Goal: Transaction & Acquisition: Purchase product/service

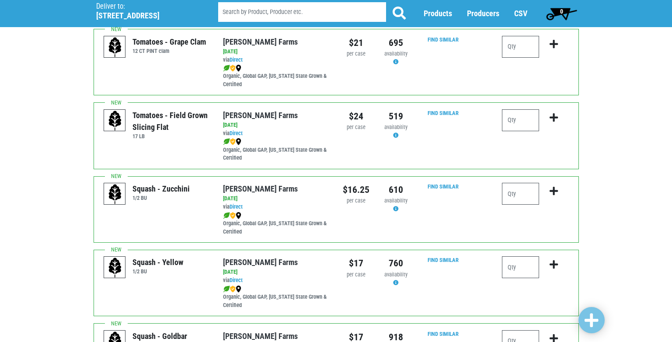
scroll to position [612, 0]
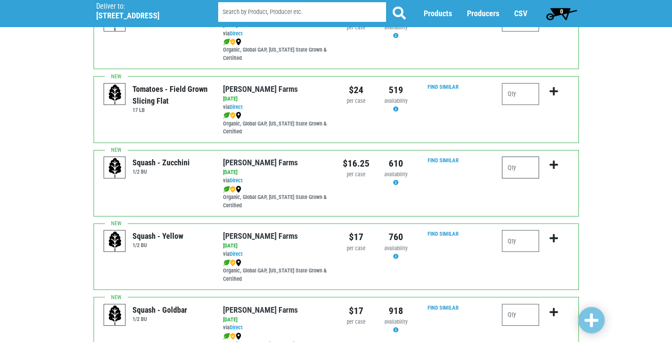
click at [522, 164] on input "number" at bounding box center [520, 168] width 37 height 22
type input "2"
click at [554, 164] on icon "submit" at bounding box center [554, 165] width 8 height 10
click at [525, 242] on input "number" at bounding box center [520, 241] width 37 height 22
type input "1"
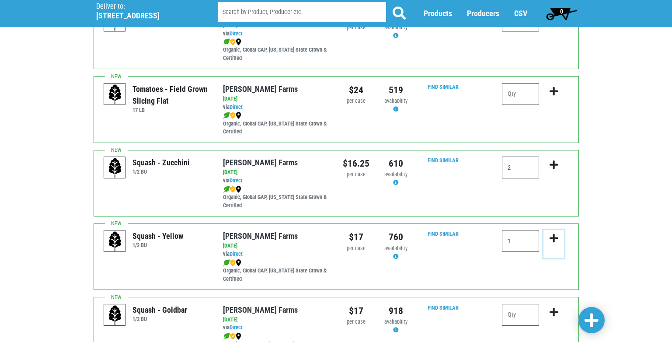
click at [555, 239] on icon "submit" at bounding box center [554, 238] width 8 height 10
click at [513, 317] on input "number" at bounding box center [520, 315] width 37 height 22
type input "1"
click at [553, 314] on icon "submit" at bounding box center [554, 312] width 8 height 10
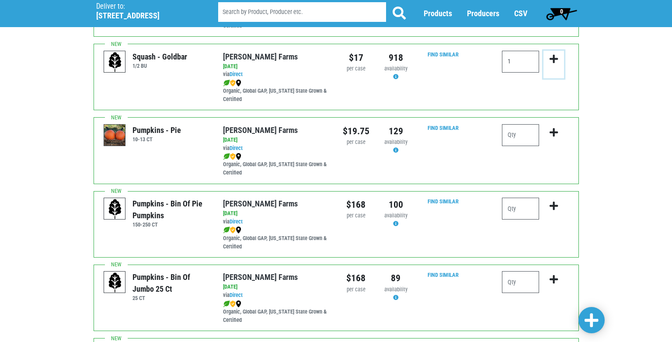
scroll to position [874, 0]
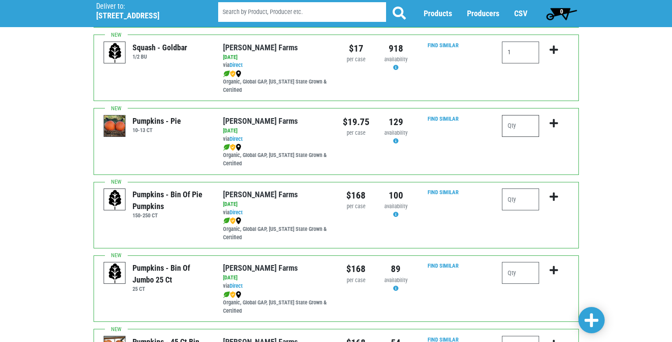
click at [513, 126] on input "number" at bounding box center [520, 126] width 37 height 22
type input "1"
click at [553, 125] on icon "submit" at bounding box center [554, 123] width 8 height 10
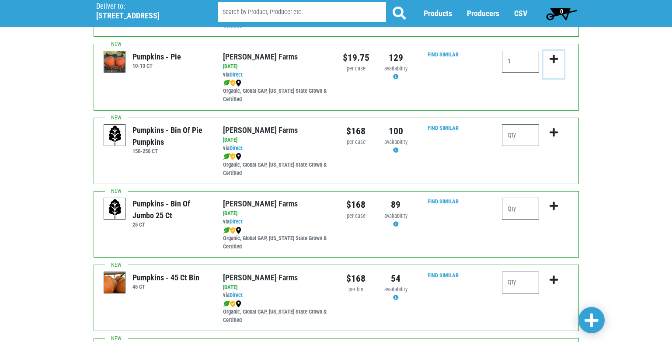
scroll to position [962, 0]
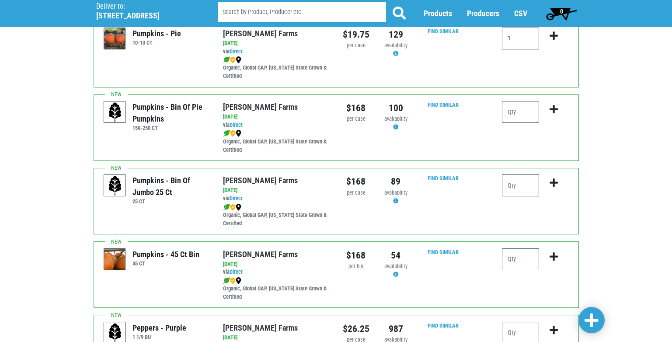
click at [506, 187] on input "number" at bounding box center [520, 185] width 37 height 22
type input "1"
click at [527, 259] on input "number" at bounding box center [520, 259] width 37 height 22
type input "1"
click at [555, 254] on icon "submit" at bounding box center [554, 257] width 8 height 10
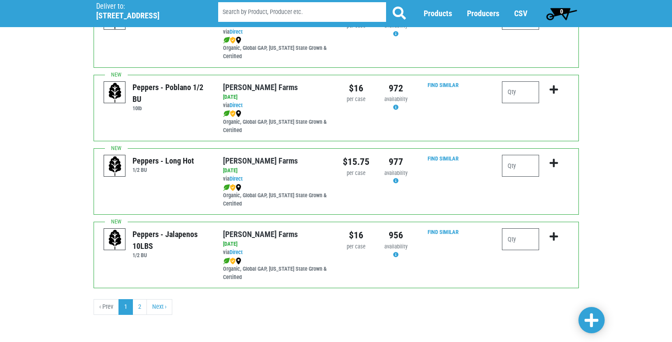
scroll to position [1278, 0]
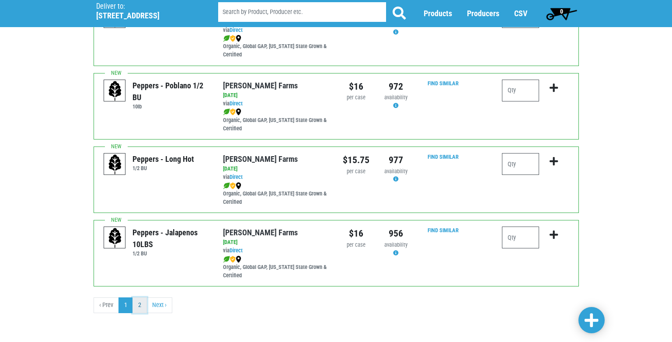
click at [138, 305] on link "2" at bounding box center [139, 305] width 14 height 16
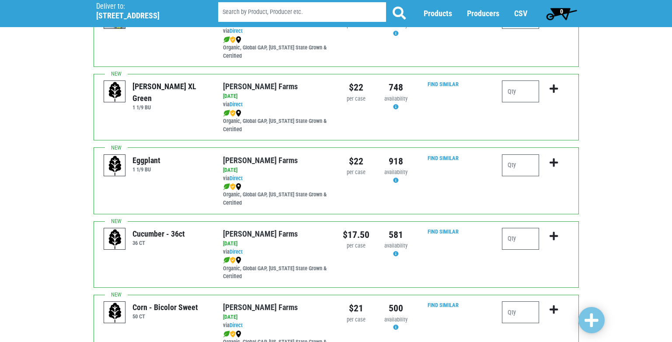
scroll to position [175, 0]
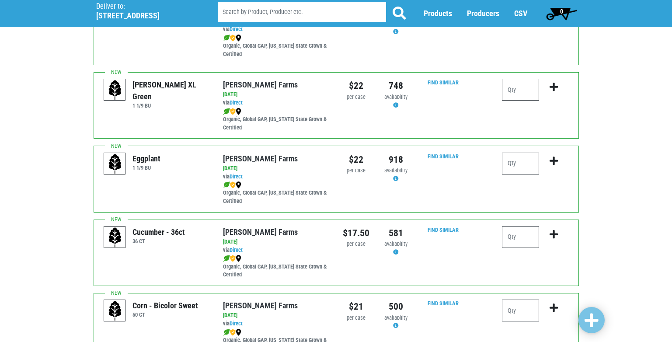
click at [508, 91] on input "number" at bounding box center [520, 90] width 37 height 22
type input "1"
click at [553, 87] on icon "submit" at bounding box center [554, 87] width 8 height 10
click at [513, 237] on input "number" at bounding box center [520, 237] width 37 height 22
type input "2"
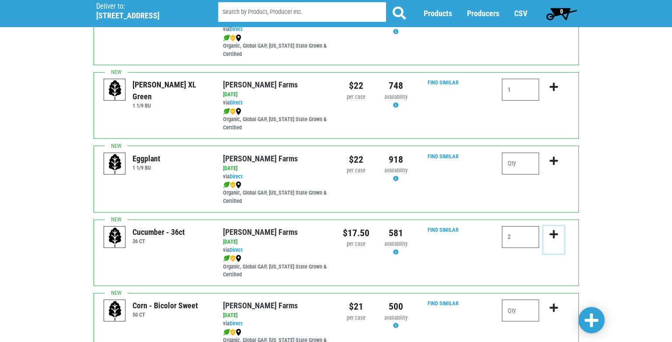
click at [554, 235] on icon "submit" at bounding box center [554, 235] width 8 height 10
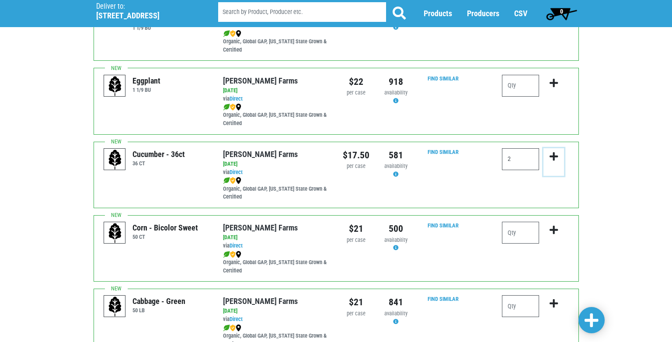
scroll to position [262, 0]
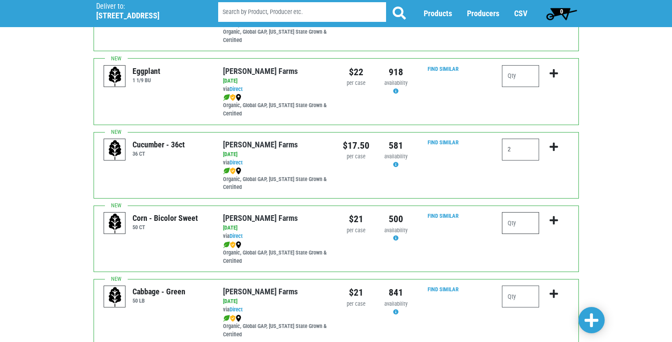
click at [508, 223] on input "number" at bounding box center [520, 223] width 37 height 22
type input "20"
click at [557, 218] on icon "submit" at bounding box center [554, 221] width 8 height 10
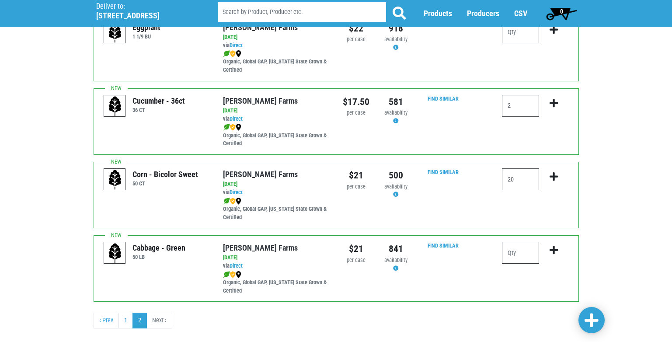
click at [513, 254] on input "number" at bounding box center [520, 253] width 37 height 22
type input "1"
click at [554, 251] on icon "submit" at bounding box center [554, 250] width 8 height 10
click at [166, 319] on li "Next ›" at bounding box center [159, 321] width 25 height 16
click at [555, 247] on icon "submit" at bounding box center [554, 250] width 8 height 10
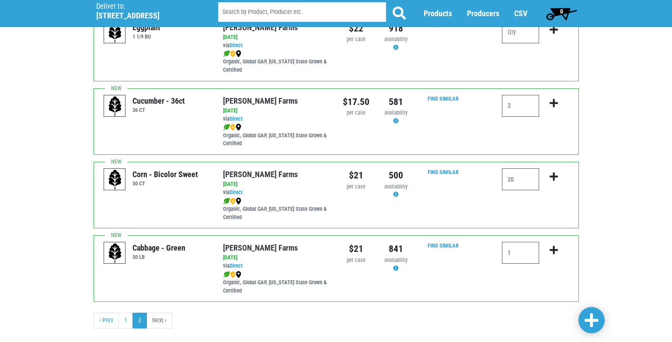
click at [156, 319] on li "Next ›" at bounding box center [159, 321] width 25 height 16
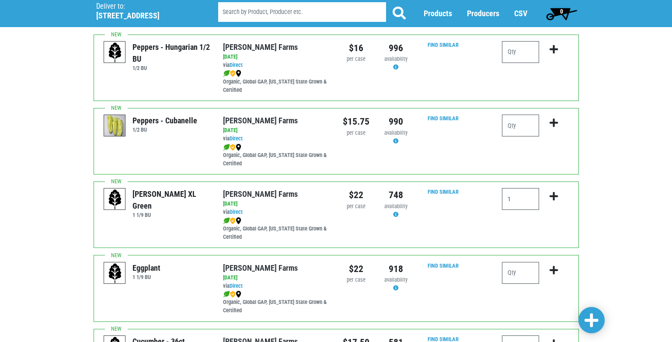
scroll to position [0, 0]
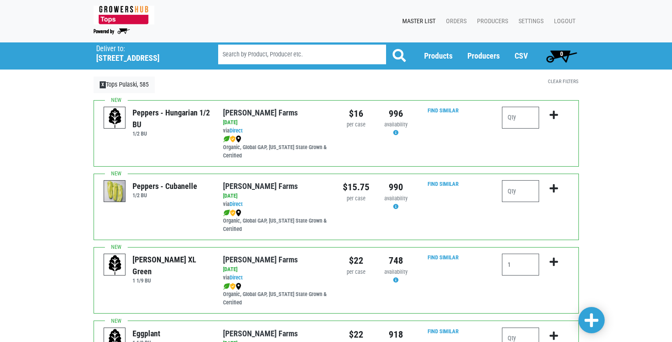
click at [564, 54] on span "0" at bounding box center [561, 55] width 39 height 17
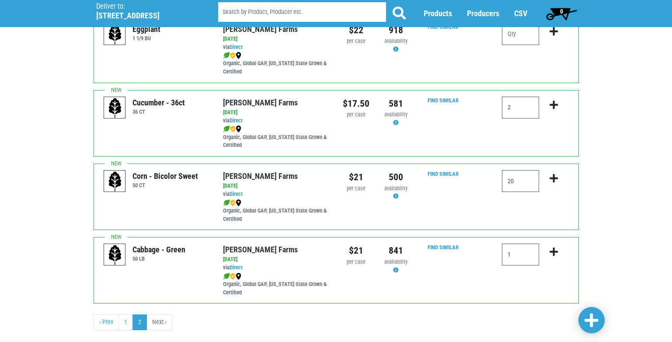
scroll to position [306, 0]
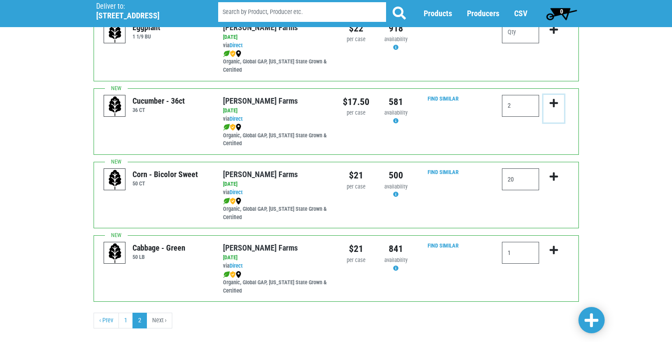
click at [551, 99] on icon "submit" at bounding box center [554, 103] width 8 height 10
click at [555, 101] on icon "submit" at bounding box center [554, 103] width 8 height 10
click at [557, 176] on icon "submit" at bounding box center [554, 177] width 8 height 10
click at [556, 248] on icon "submit" at bounding box center [554, 250] width 8 height 10
click at [125, 324] on link "1" at bounding box center [125, 321] width 14 height 16
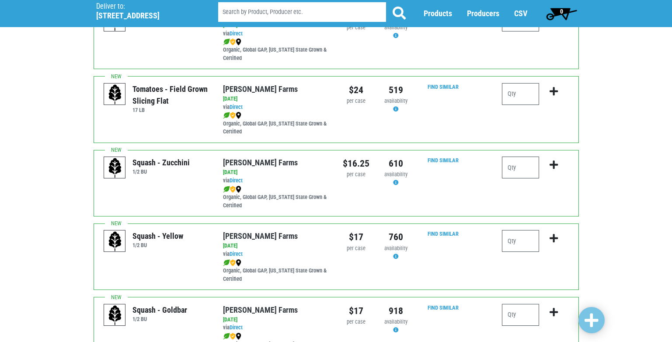
scroll to position [656, 0]
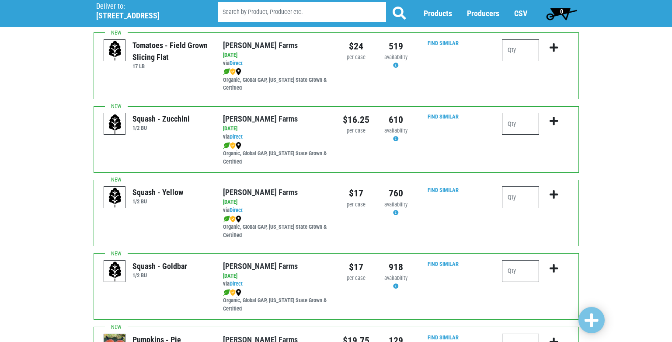
click at [511, 129] on input "number" at bounding box center [520, 124] width 37 height 22
type input "2"
click at [553, 121] on icon "submit" at bounding box center [554, 121] width 8 height 10
click at [554, 120] on icon "submit" at bounding box center [554, 121] width 8 height 10
click at [510, 198] on input "number" at bounding box center [520, 197] width 37 height 22
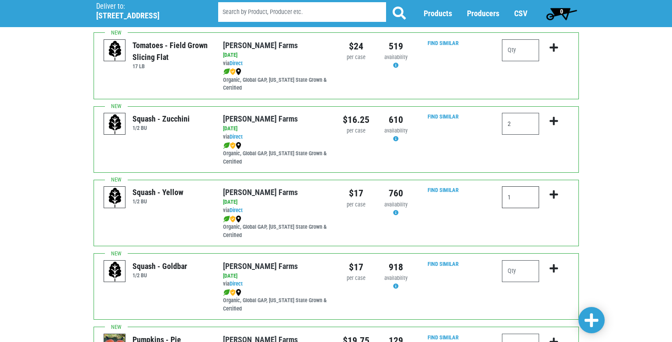
type input "1"
click at [553, 195] on icon "submit" at bounding box center [554, 195] width 8 height 10
click at [508, 271] on input "number" at bounding box center [520, 271] width 37 height 22
type input "1"
click at [557, 268] on icon "submit" at bounding box center [554, 269] width 8 height 10
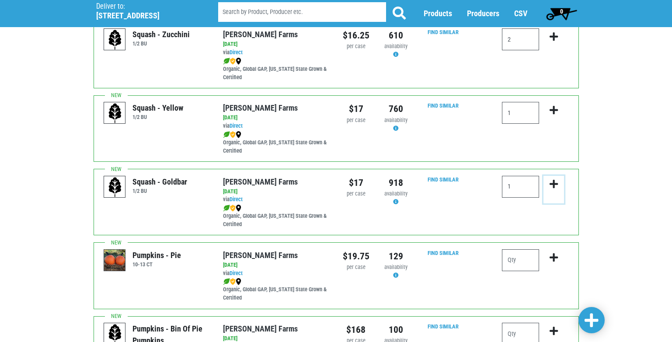
scroll to position [787, 0]
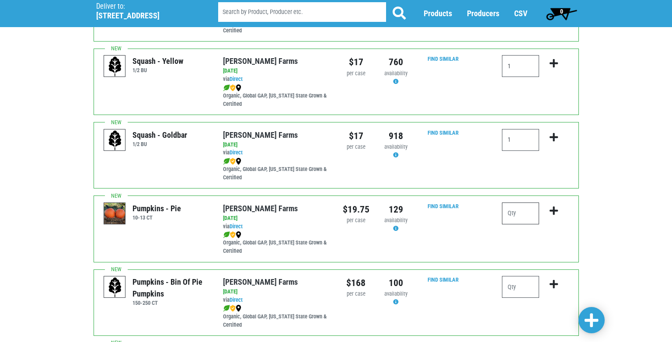
click at [509, 216] on input "number" at bounding box center [520, 213] width 37 height 22
type input "1"
click at [553, 209] on icon "submit" at bounding box center [554, 211] width 8 height 10
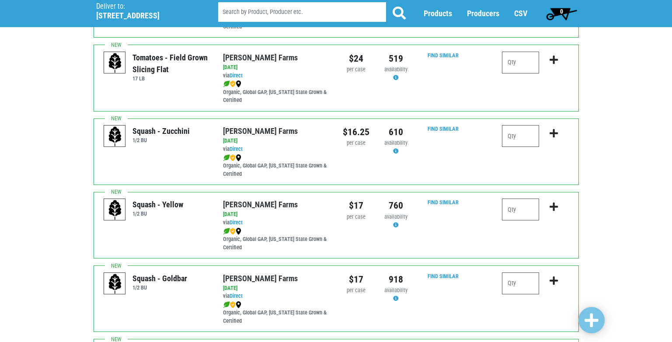
scroll to position [656, 0]
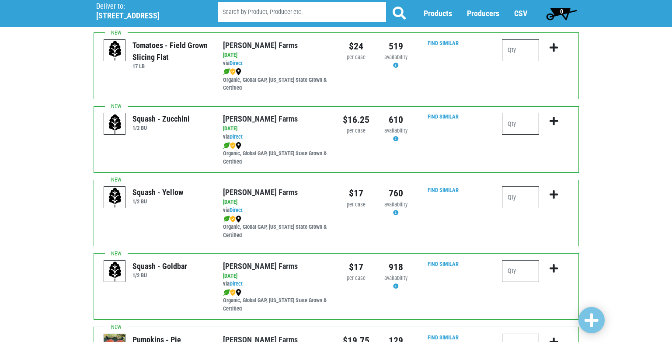
click at [518, 128] on input "number" at bounding box center [520, 124] width 37 height 22
type input "2"
click at [554, 121] on icon "submit" at bounding box center [554, 121] width 8 height 10
click at [590, 322] on span at bounding box center [592, 321] width 14 height 16
click at [554, 117] on icon "submit" at bounding box center [554, 121] width 8 height 10
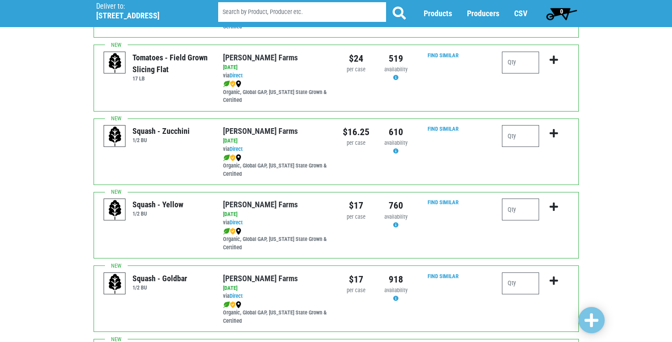
scroll to position [656, 0]
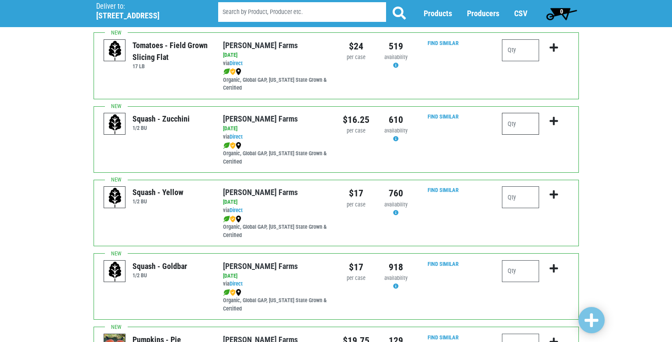
click at [507, 125] on input "number" at bounding box center [520, 124] width 37 height 22
type input "2"
click at [552, 120] on icon "submit" at bounding box center [554, 121] width 8 height 10
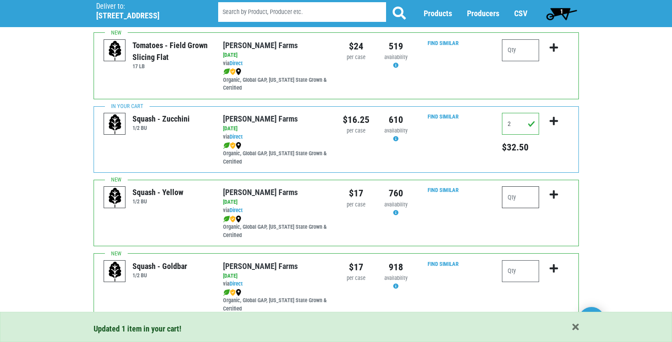
click at [516, 198] on input "number" at bounding box center [520, 197] width 37 height 22
type input "1"
click at [553, 195] on icon "submit" at bounding box center [554, 195] width 8 height 10
click at [520, 276] on input "number" at bounding box center [520, 271] width 37 height 22
type input "1"
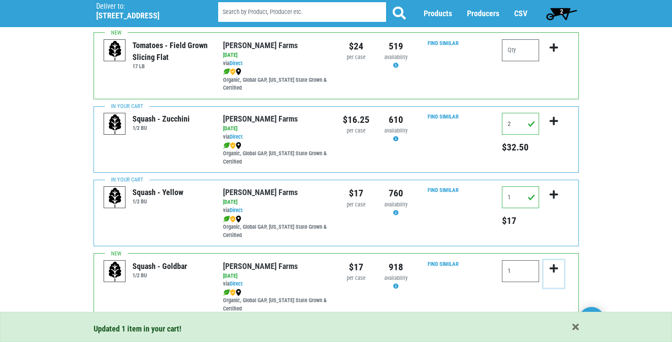
click at [550, 270] on icon "submit" at bounding box center [554, 269] width 8 height 10
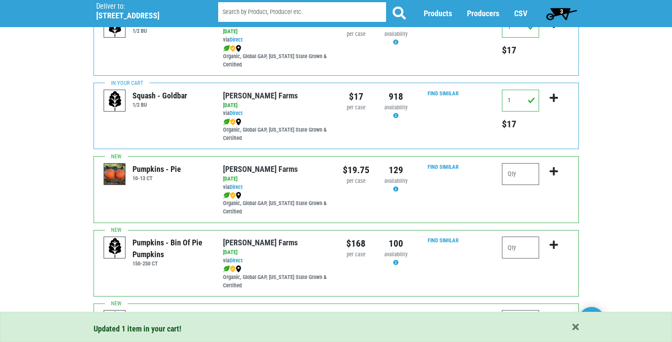
scroll to position [831, 0]
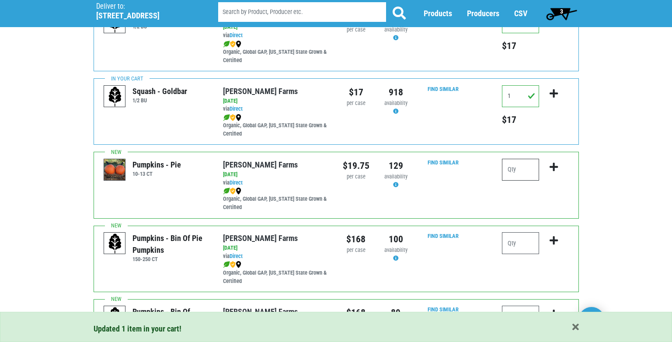
click at [516, 167] on input "number" at bounding box center [520, 170] width 37 height 22
type input "1"
click at [552, 168] on icon "submit" at bounding box center [554, 167] width 8 height 10
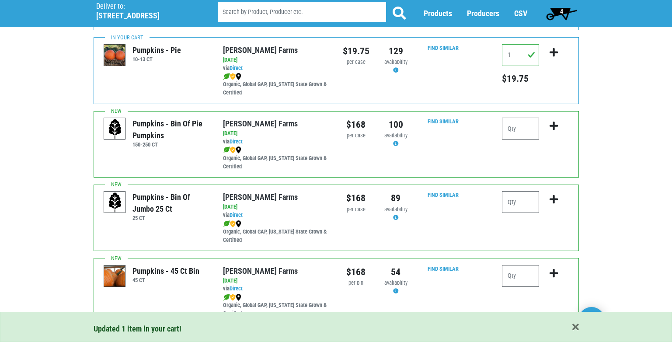
scroll to position [962, 0]
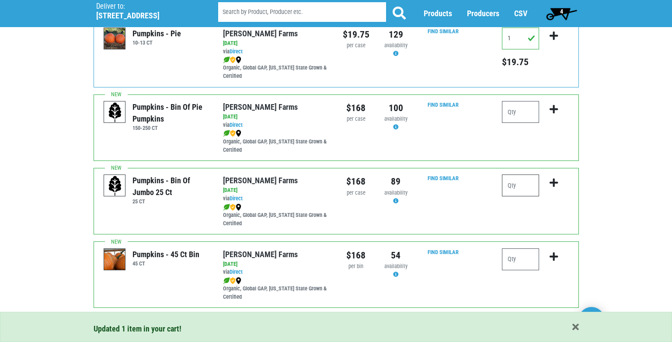
click at [514, 190] on input "number" at bounding box center [520, 185] width 37 height 22
click at [512, 260] on input "number" at bounding box center [520, 259] width 37 height 22
type input "1"
click at [554, 256] on icon "submit" at bounding box center [554, 257] width 8 height 10
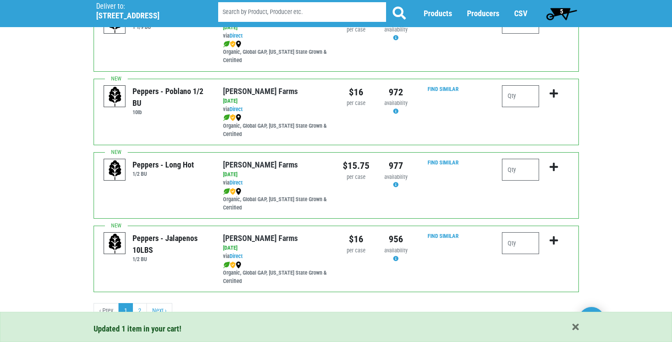
scroll to position [1278, 0]
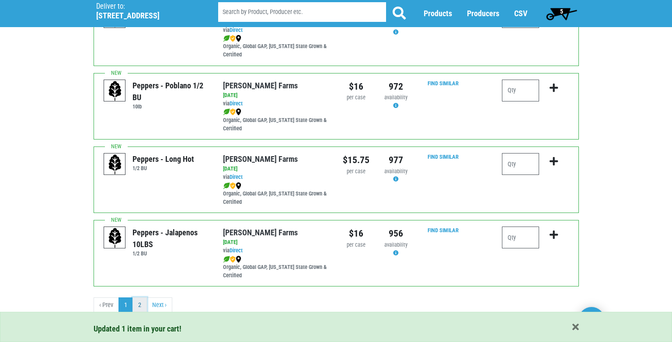
click at [137, 306] on link "2" at bounding box center [139, 305] width 14 height 16
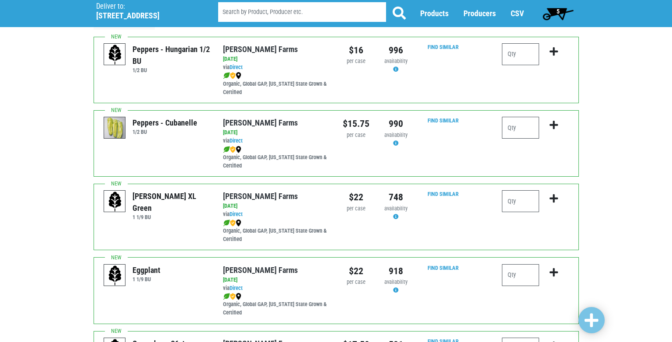
scroll to position [87, 0]
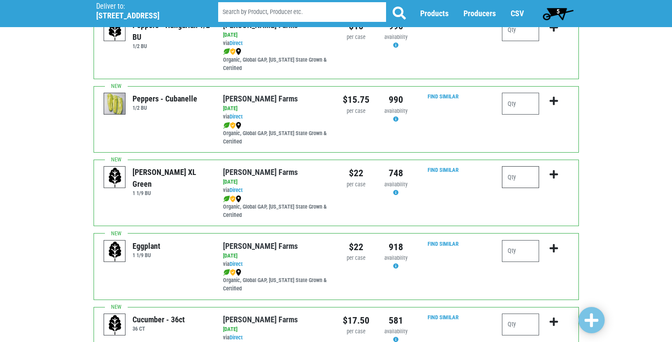
click at [506, 177] on input "number" at bounding box center [520, 177] width 37 height 22
type input "1"
click at [553, 171] on icon "submit" at bounding box center [554, 175] width 8 height 10
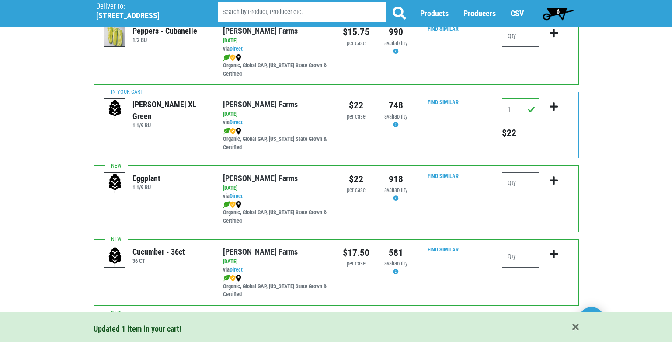
scroll to position [175, 0]
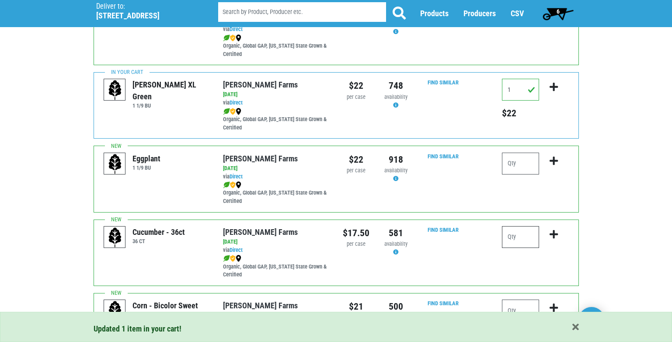
click at [510, 238] on input "number" at bounding box center [520, 237] width 37 height 22
type input "2"
click at [553, 234] on icon "submit" at bounding box center [554, 235] width 8 height 10
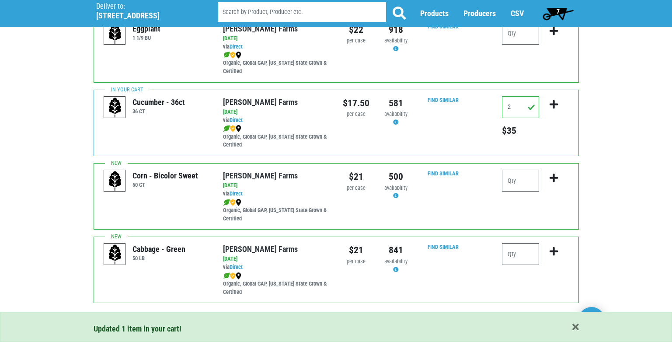
scroll to position [306, 0]
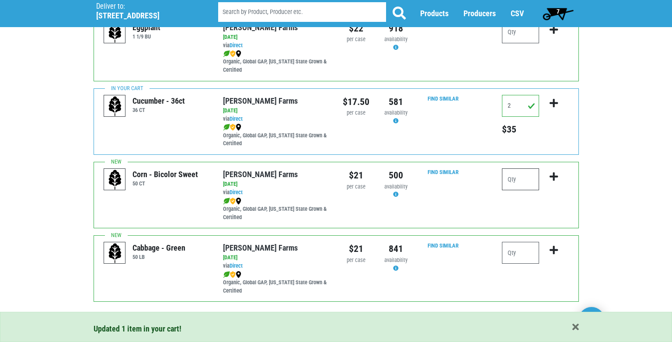
click at [523, 182] on input "number" at bounding box center [520, 179] width 37 height 22
type input "20"
click at [555, 176] on icon "submit" at bounding box center [554, 177] width 8 height 10
click at [512, 251] on input "number" at bounding box center [520, 253] width 37 height 22
type input "1"
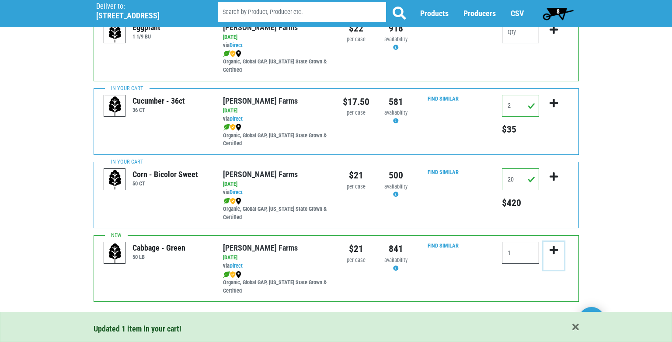
click at [554, 252] on icon "submit" at bounding box center [554, 250] width 8 height 10
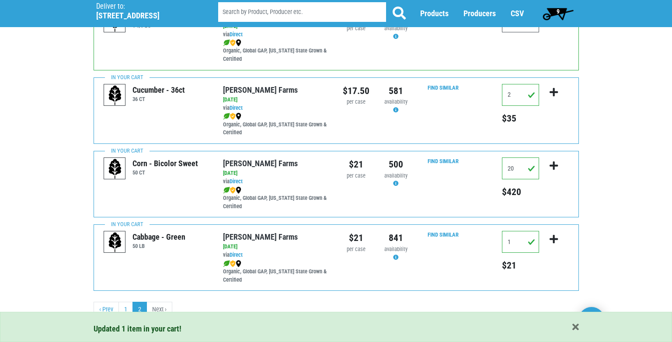
scroll to position [321, 0]
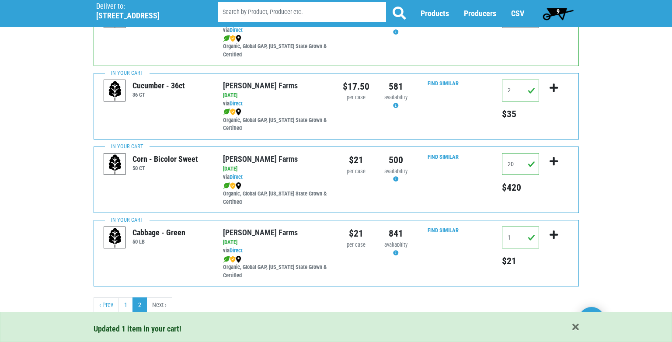
click at [557, 14] on span "9" at bounding box center [558, 11] width 3 height 7
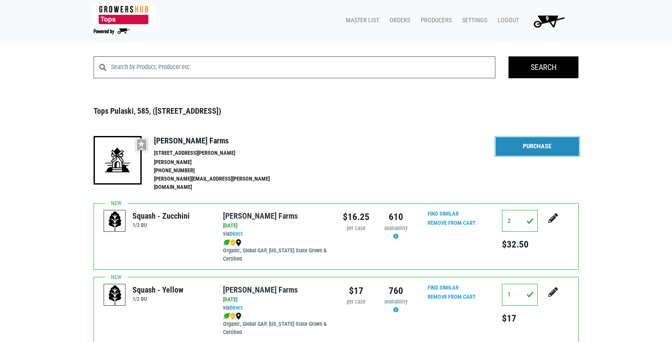
click at [562, 152] on link "Purchase" at bounding box center [537, 146] width 83 height 18
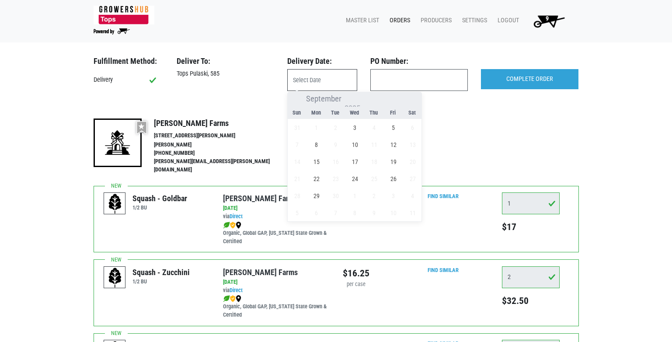
click at [317, 80] on input "text" at bounding box center [322, 80] width 70 height 22
click at [356, 126] on span "3" at bounding box center [354, 127] width 17 height 17
type input "[DATE]"
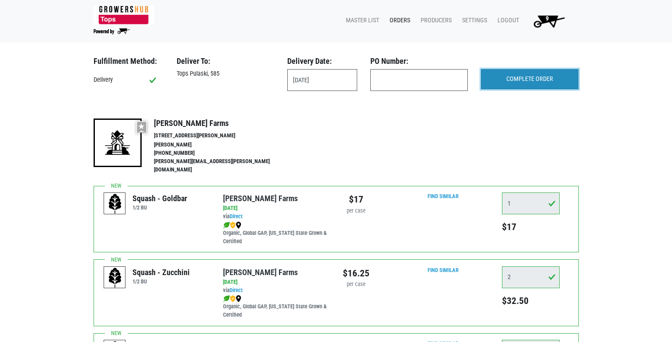
click at [524, 77] on input "COMPLETE ORDER" at bounding box center [530, 79] width 98 height 20
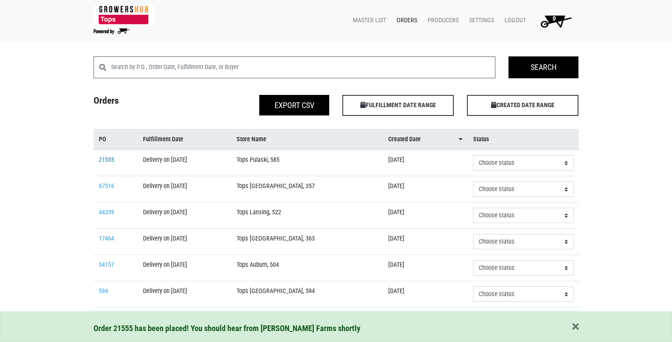
click at [108, 160] on link "21555" at bounding box center [106, 159] width 15 height 7
